Goal: Task Accomplishment & Management: Use online tool/utility

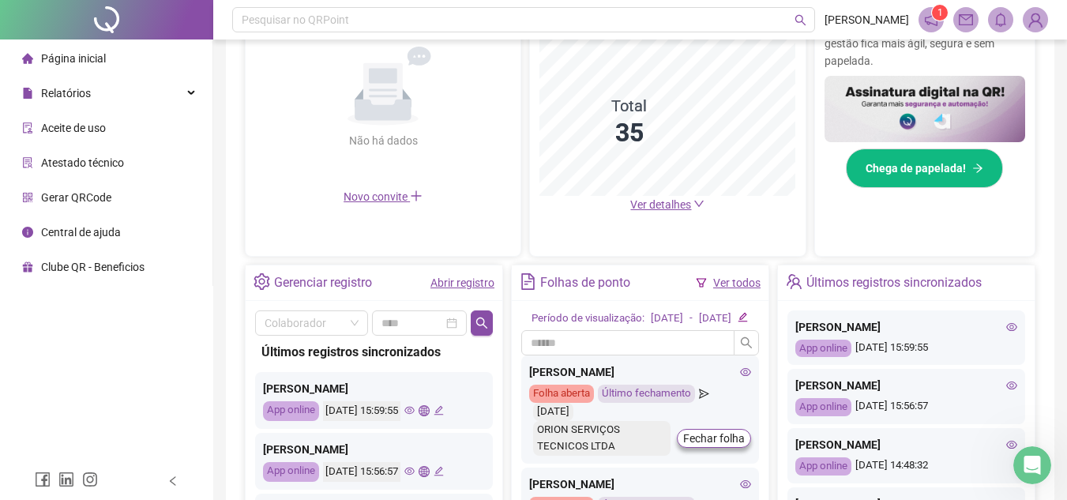
scroll to position [386, 0]
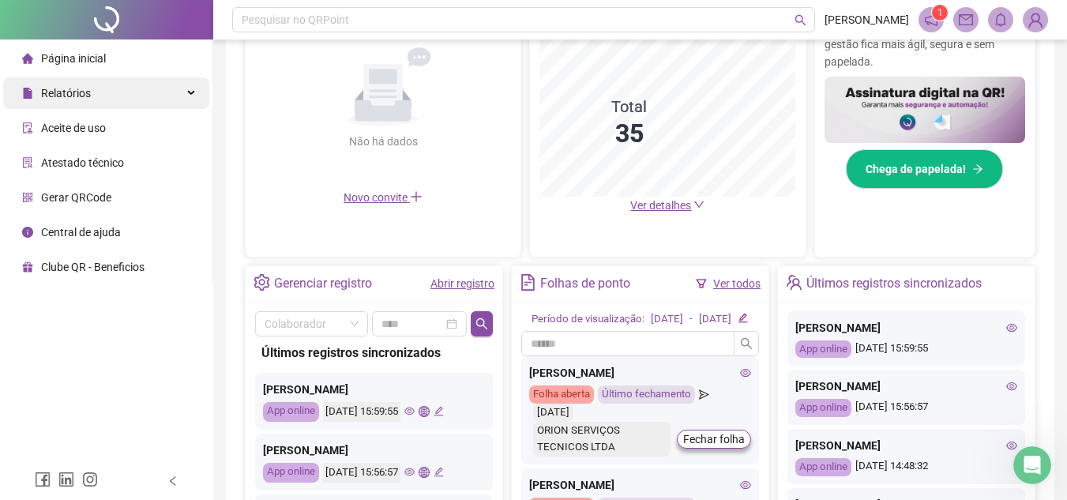
click at [132, 93] on div "Relatórios" at bounding box center [106, 93] width 206 height 32
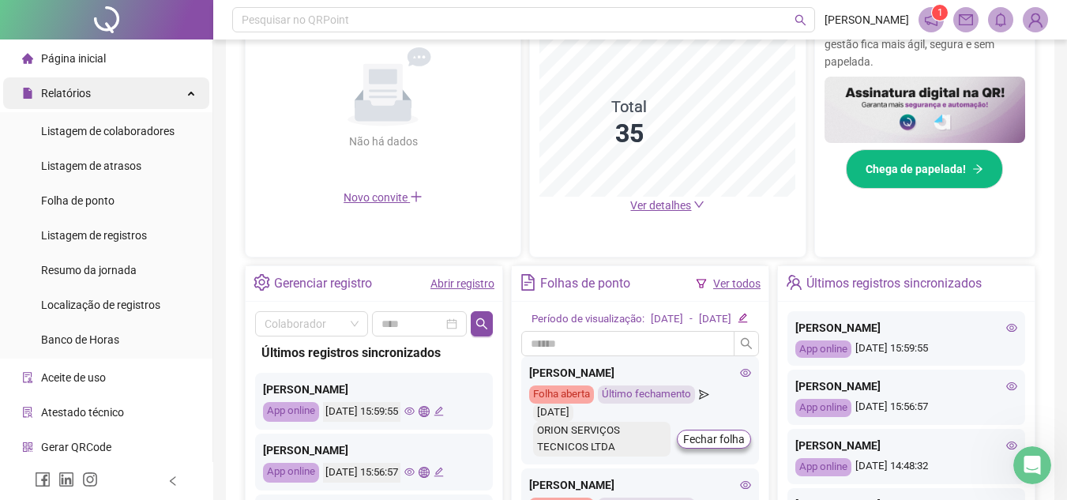
click at [84, 97] on span "Relatórios" at bounding box center [66, 93] width 50 height 13
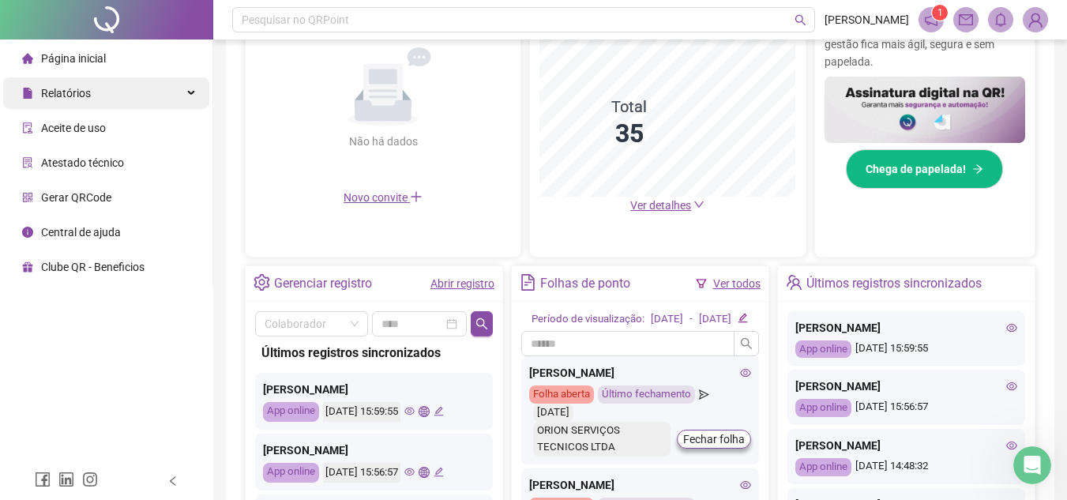
click at [122, 97] on div "Relatórios" at bounding box center [106, 93] width 206 height 32
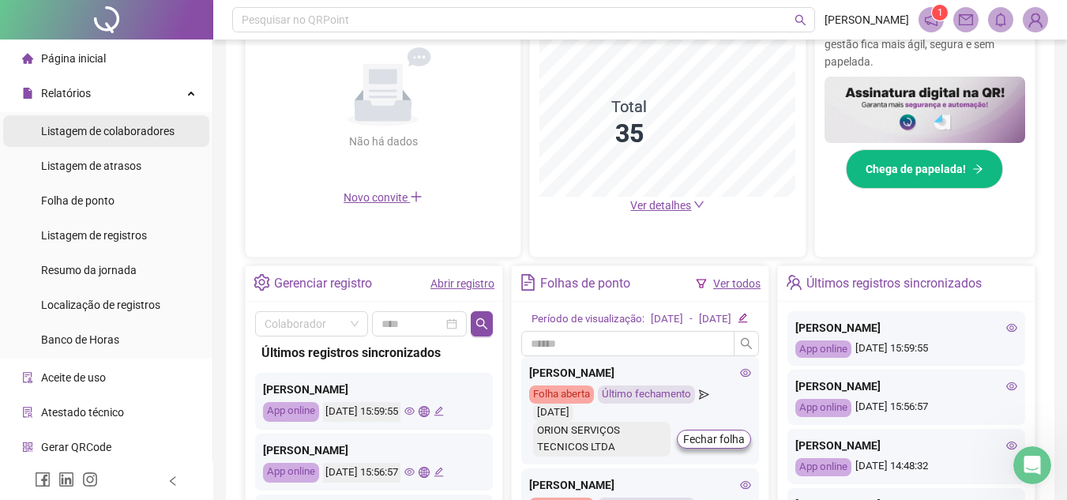
click at [137, 138] on div "Listagem de colaboradores" at bounding box center [107, 131] width 133 height 32
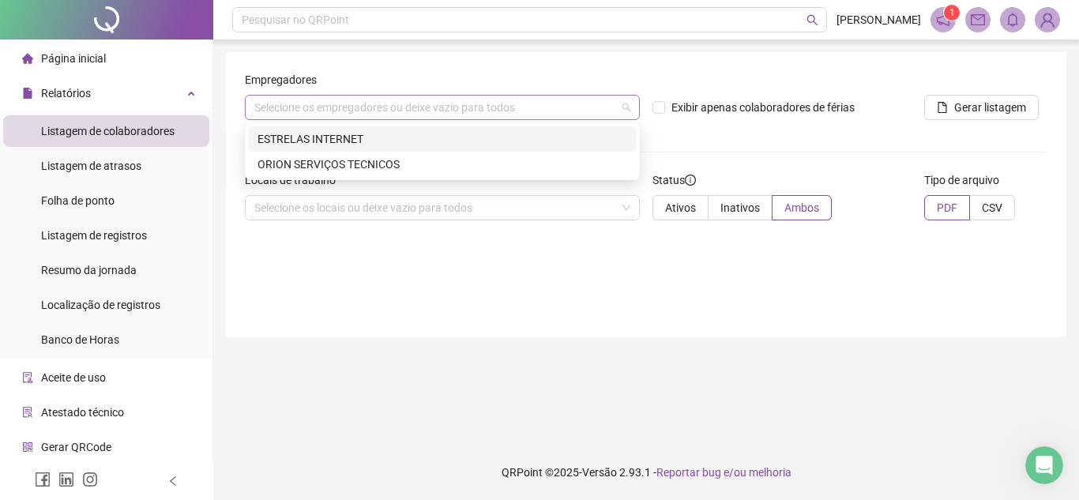
click at [279, 115] on div "Selecione os empregadores ou deixe vazio para todos" at bounding box center [442, 107] width 395 height 25
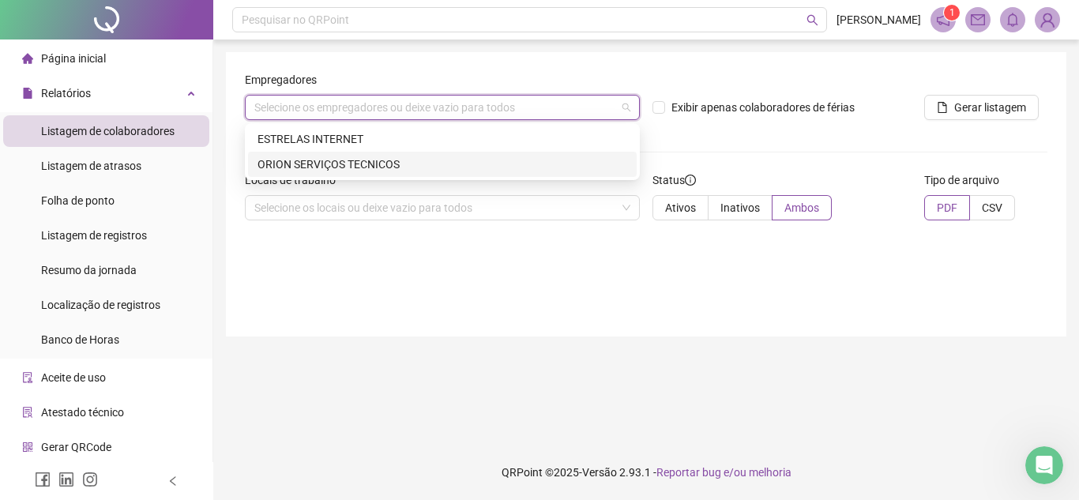
drag, startPoint x: 299, startPoint y: 156, endPoint x: 312, endPoint y: 168, distance: 18.4
click at [300, 156] on div "ORION SERVIÇOS TECNICOS" at bounding box center [442, 164] width 370 height 17
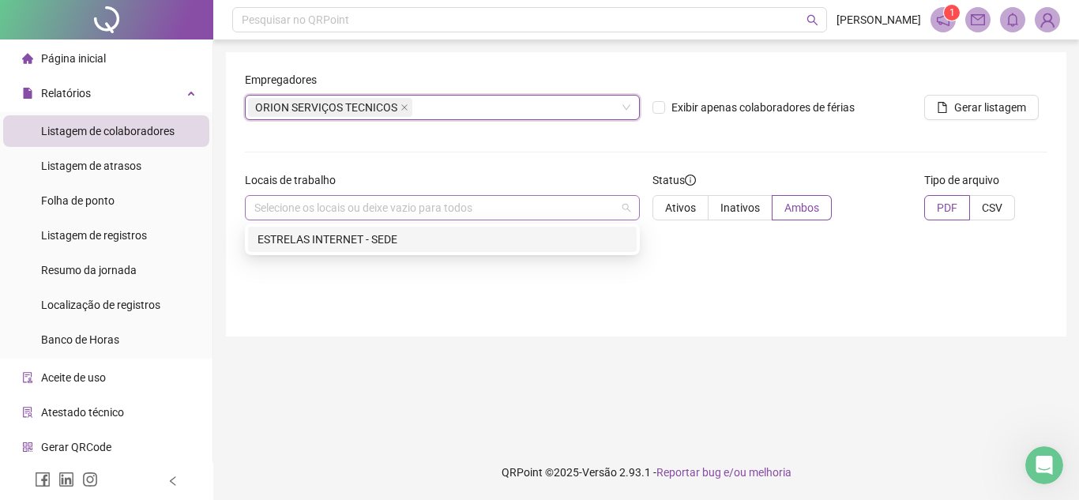
click at [350, 214] on div "Selecione os locais ou deixe vazio para todos" at bounding box center [442, 207] width 395 height 25
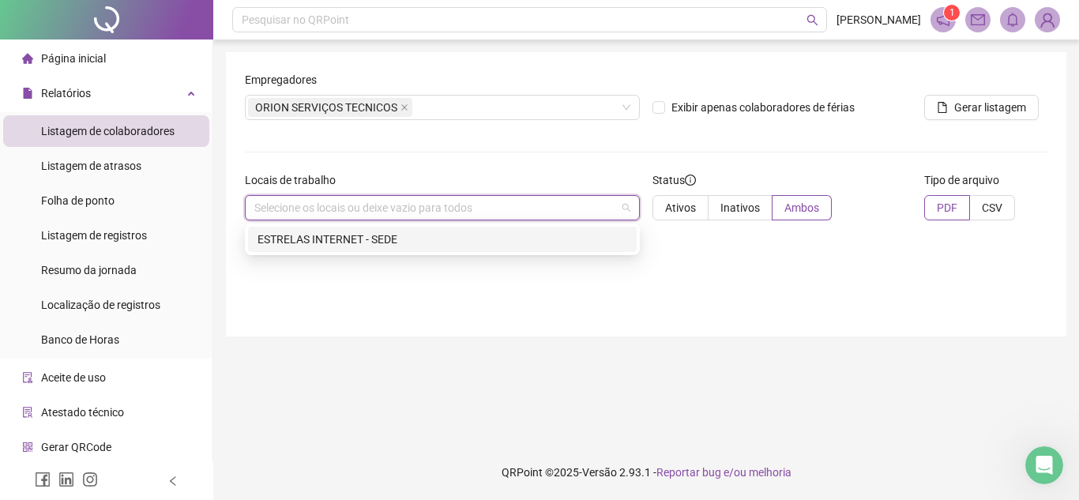
click at [328, 235] on div "ESTRELAS INTERNET - SEDE" at bounding box center [442, 239] width 370 height 17
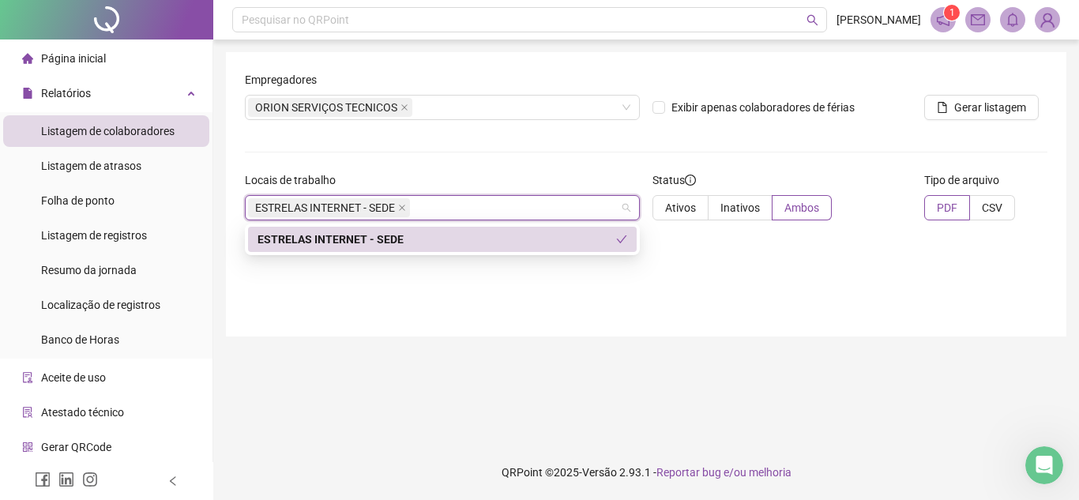
click at [242, 140] on div "Empregadores ORION SERVIÇOS TECNICOS Exibir apenas colaboradores de férias Gera…" at bounding box center [646, 194] width 840 height 284
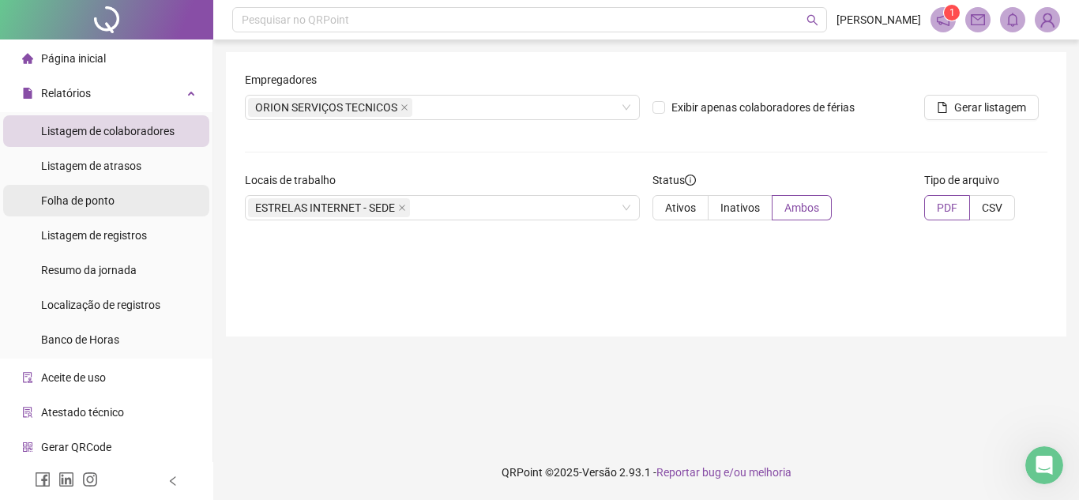
click at [137, 202] on li "Folha de ponto" at bounding box center [106, 201] width 206 height 32
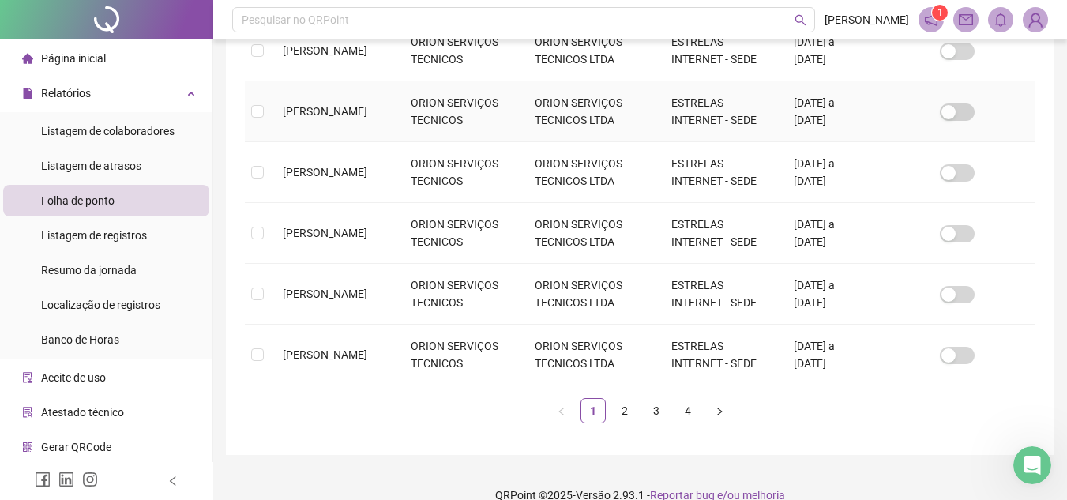
scroll to position [599, 0]
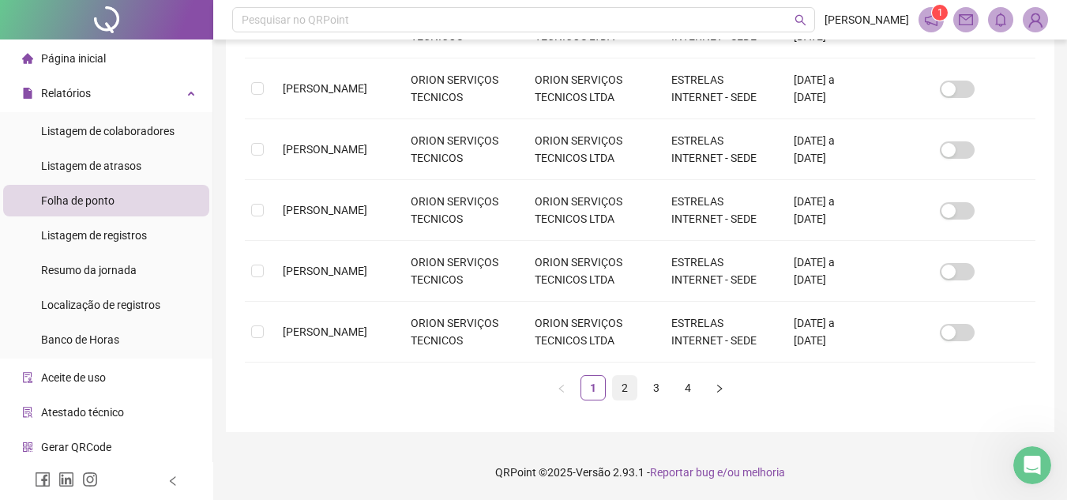
click at [624, 387] on link "2" at bounding box center [625, 388] width 24 height 24
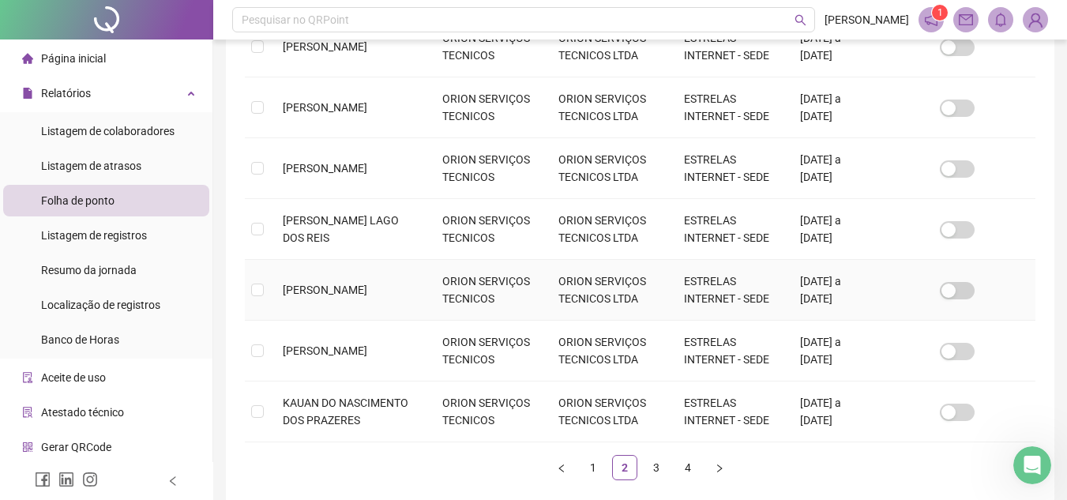
scroll to position [547, 0]
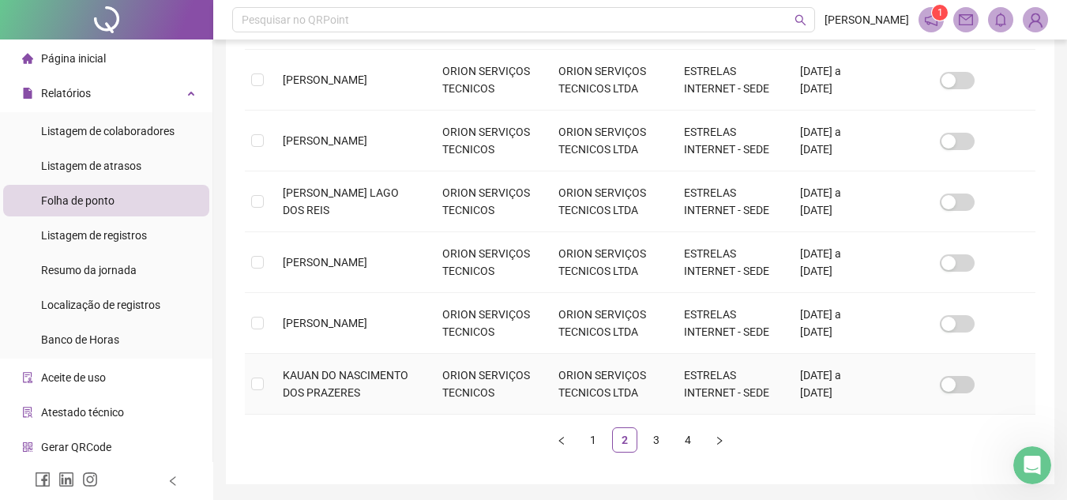
click at [264, 385] on td at bounding box center [257, 384] width 25 height 61
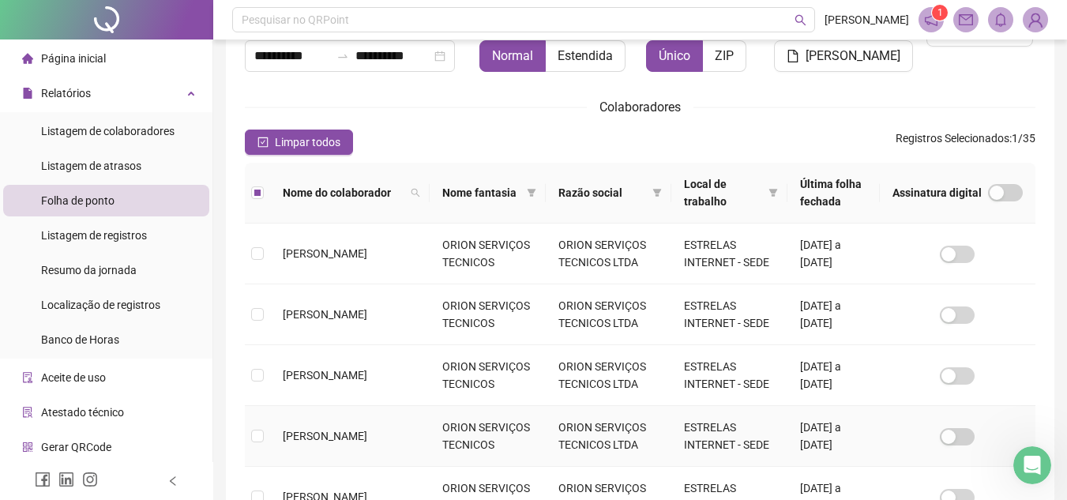
scroll to position [0, 0]
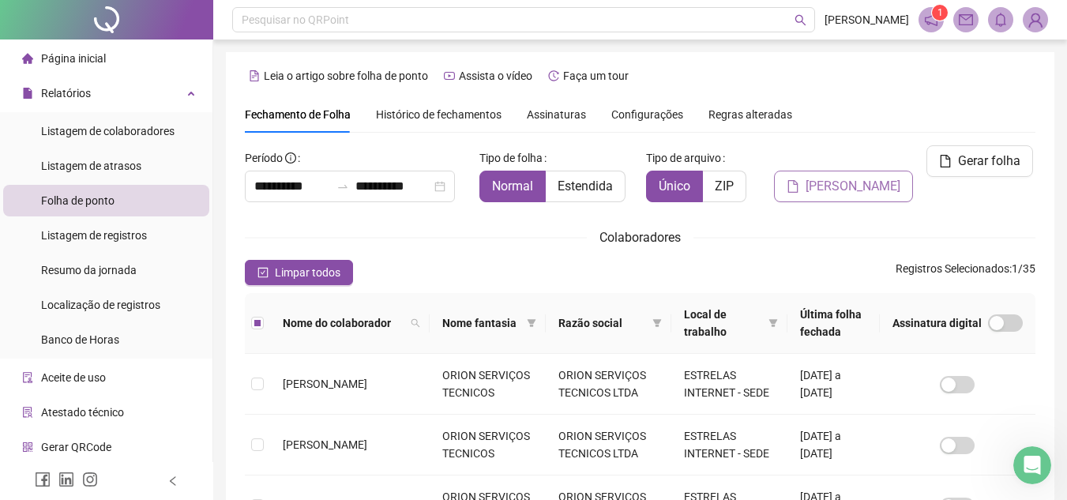
click at [892, 191] on button "[PERSON_NAME]" at bounding box center [843, 187] width 139 height 32
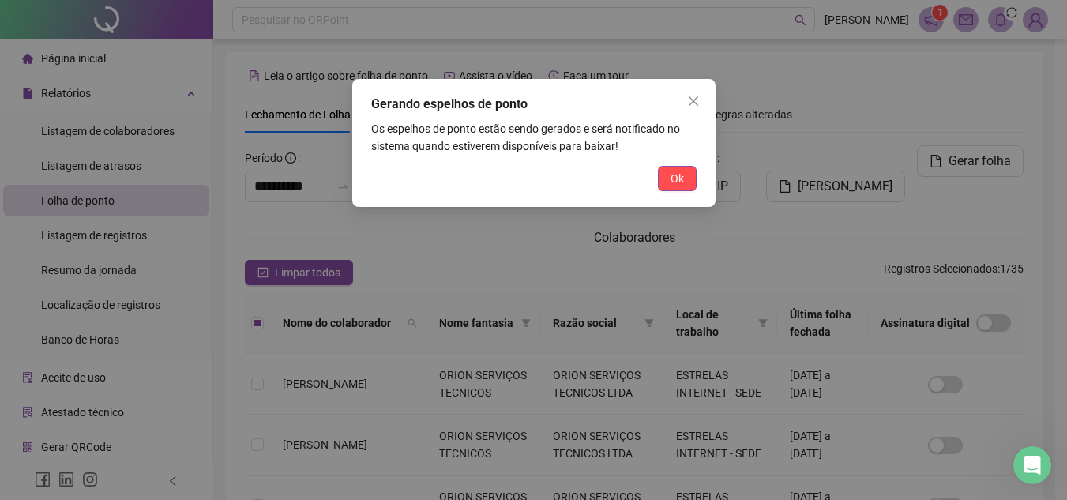
scroll to position [73, 0]
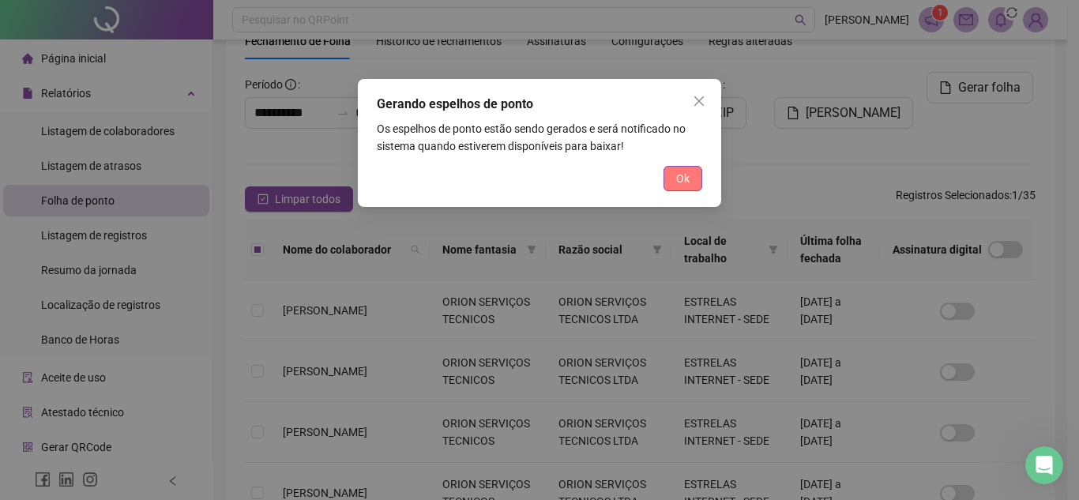
click at [693, 178] on button "Ok" at bounding box center [682, 178] width 39 height 25
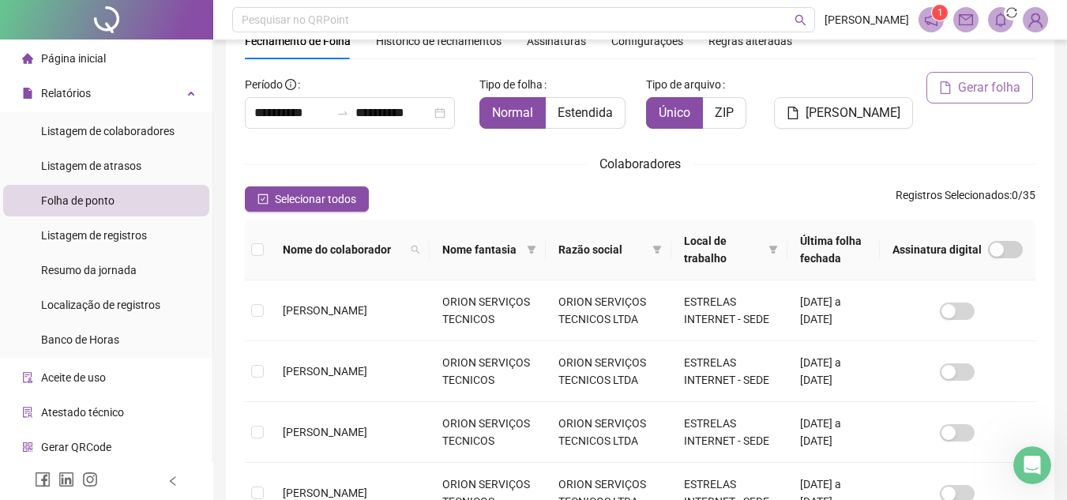
click at [962, 92] on span "Gerar folha" at bounding box center [989, 87] width 62 height 19
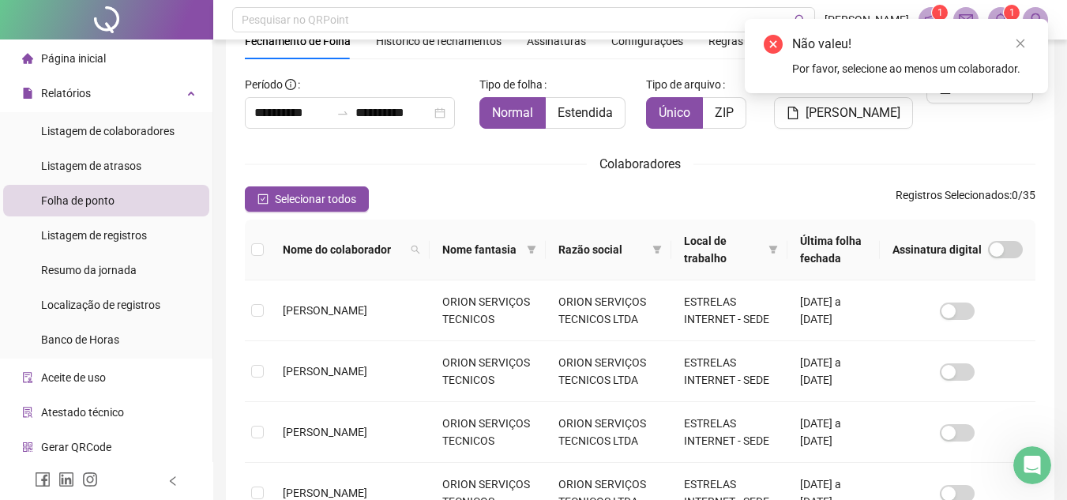
drag, startPoint x: 902, startPoint y: 140, endPoint x: 929, endPoint y: 131, distance: 28.2
click at [907, 143] on div "**********" at bounding box center [640, 505] width 790 height 867
click at [1022, 46] on icon "close" at bounding box center [1020, 43] width 11 height 11
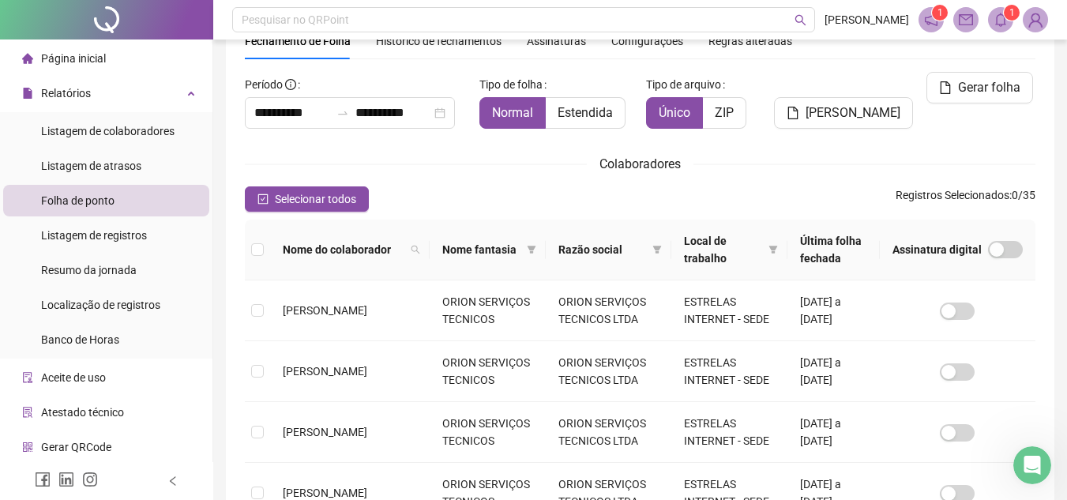
click at [1007, 24] on icon "bell" at bounding box center [1000, 20] width 14 height 14
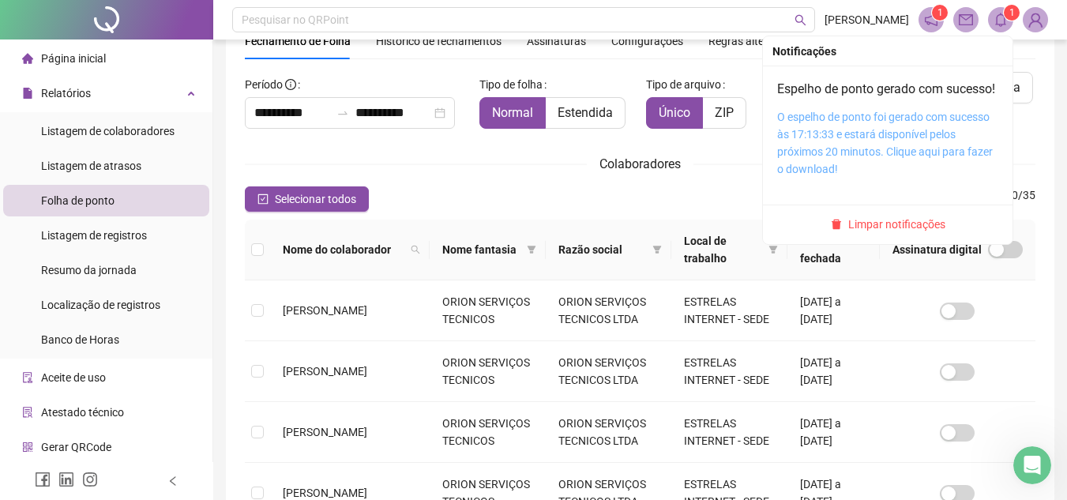
click at [896, 141] on link "O espelho de ponto foi gerado com sucesso às 17:13:33 e estará disponível pelos…" at bounding box center [885, 143] width 216 height 65
